Goal: Navigation & Orientation: Find specific page/section

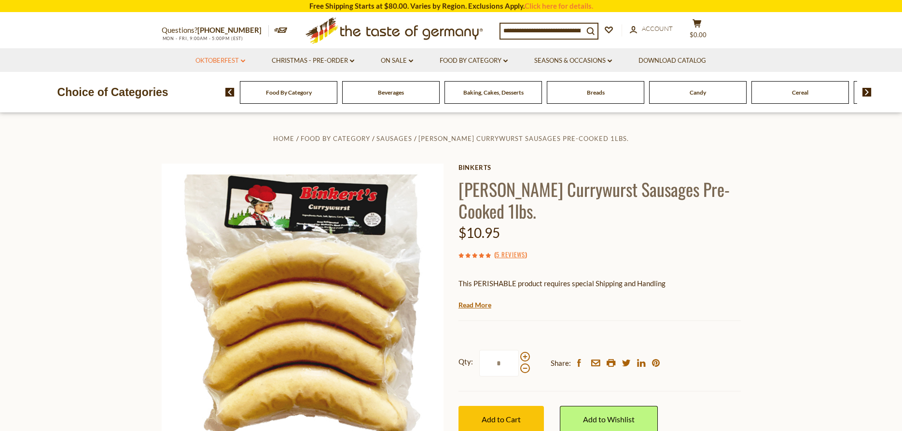
click at [223, 57] on link "Oktoberfest dropdown_arrow" at bounding box center [220, 61] width 50 height 11
click at [219, 85] on link "All Oktoberfest" at bounding box center [215, 86] width 50 height 9
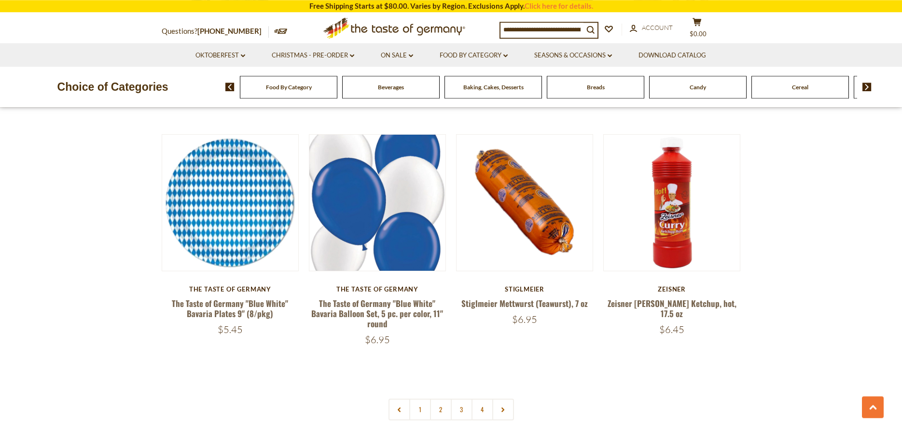
scroll to position [2232, 0]
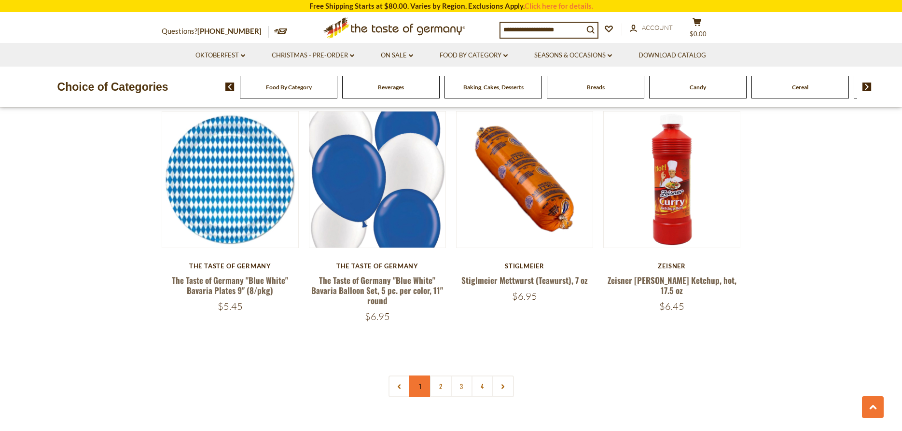
click at [419, 376] on link "1" at bounding box center [420, 387] width 22 height 22
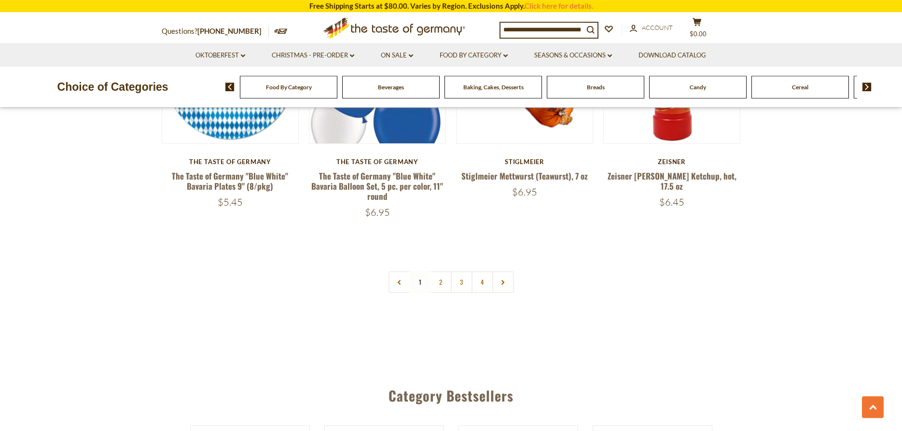
scroll to position [2371, 0]
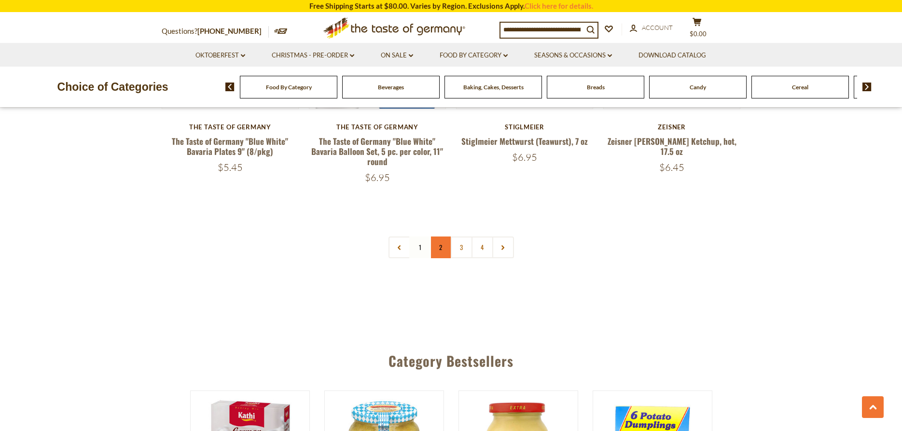
click at [442, 241] on link "2" at bounding box center [441, 248] width 22 height 22
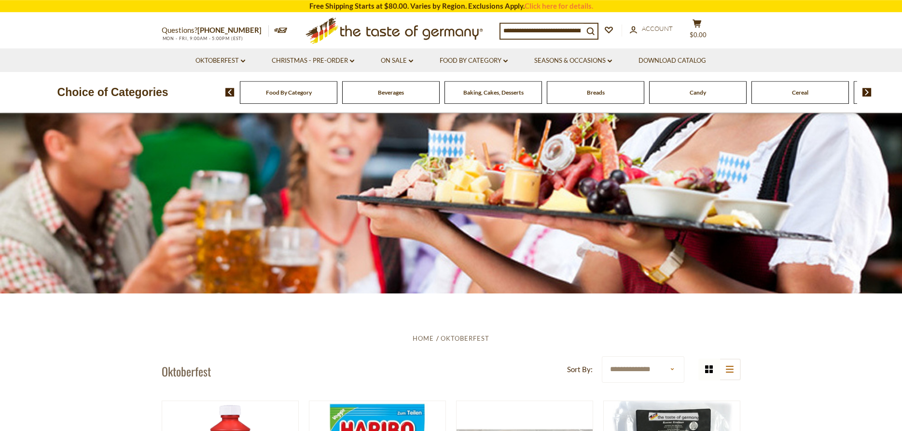
scroll to position [66, 0]
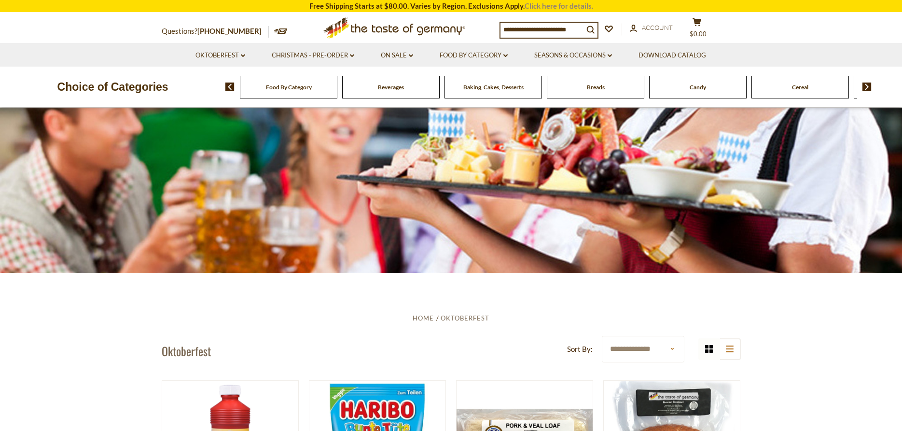
click at [547, 6] on link "Click here for details." at bounding box center [559, 5] width 69 height 9
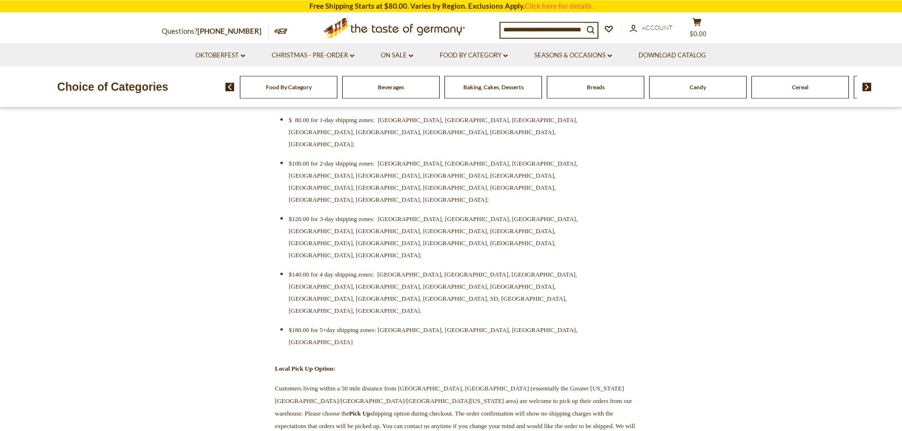
scroll to position [394, 0]
